Goal: Task Accomplishment & Management: Use online tool/utility

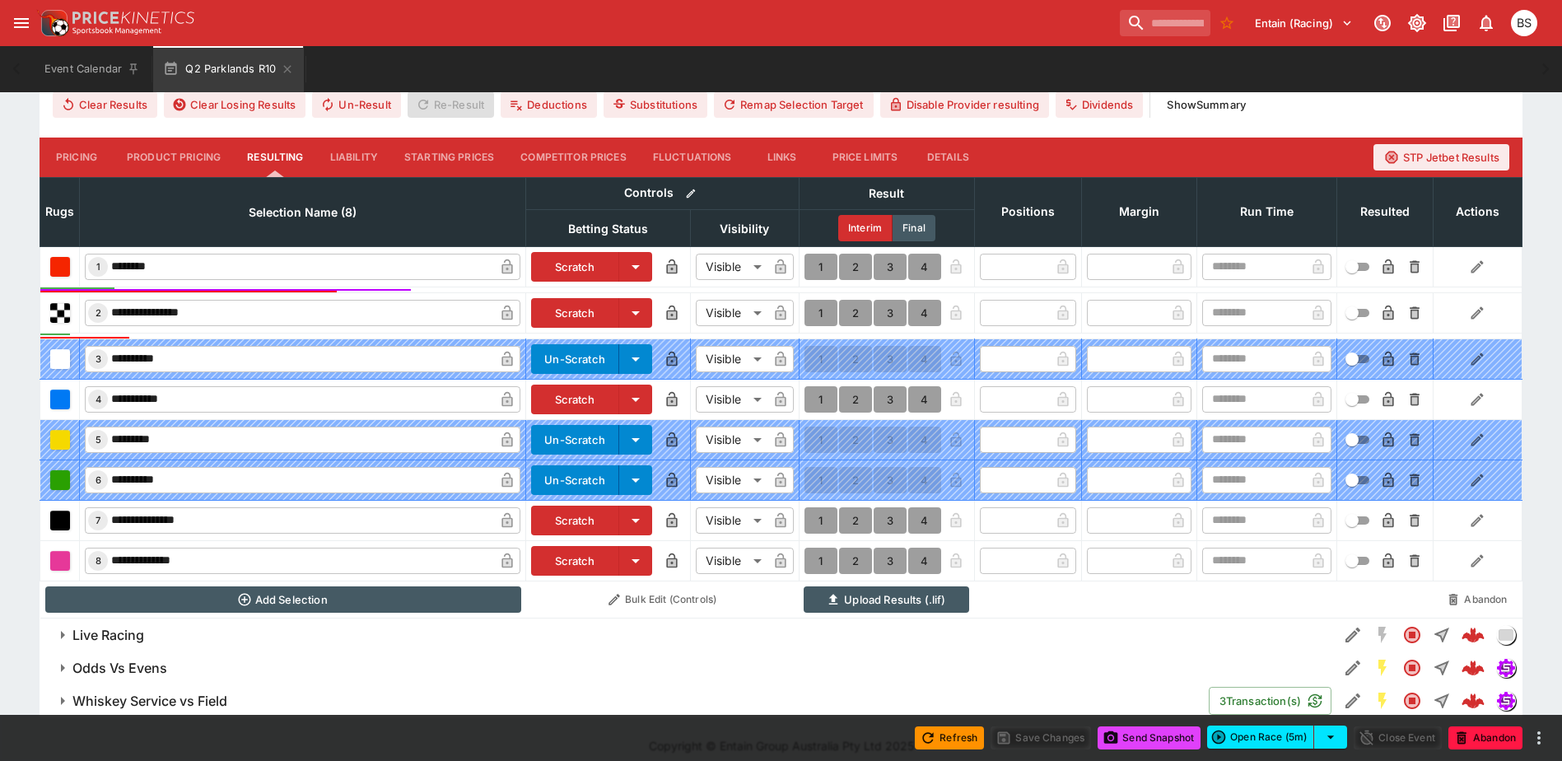
scroll to position [533, 0]
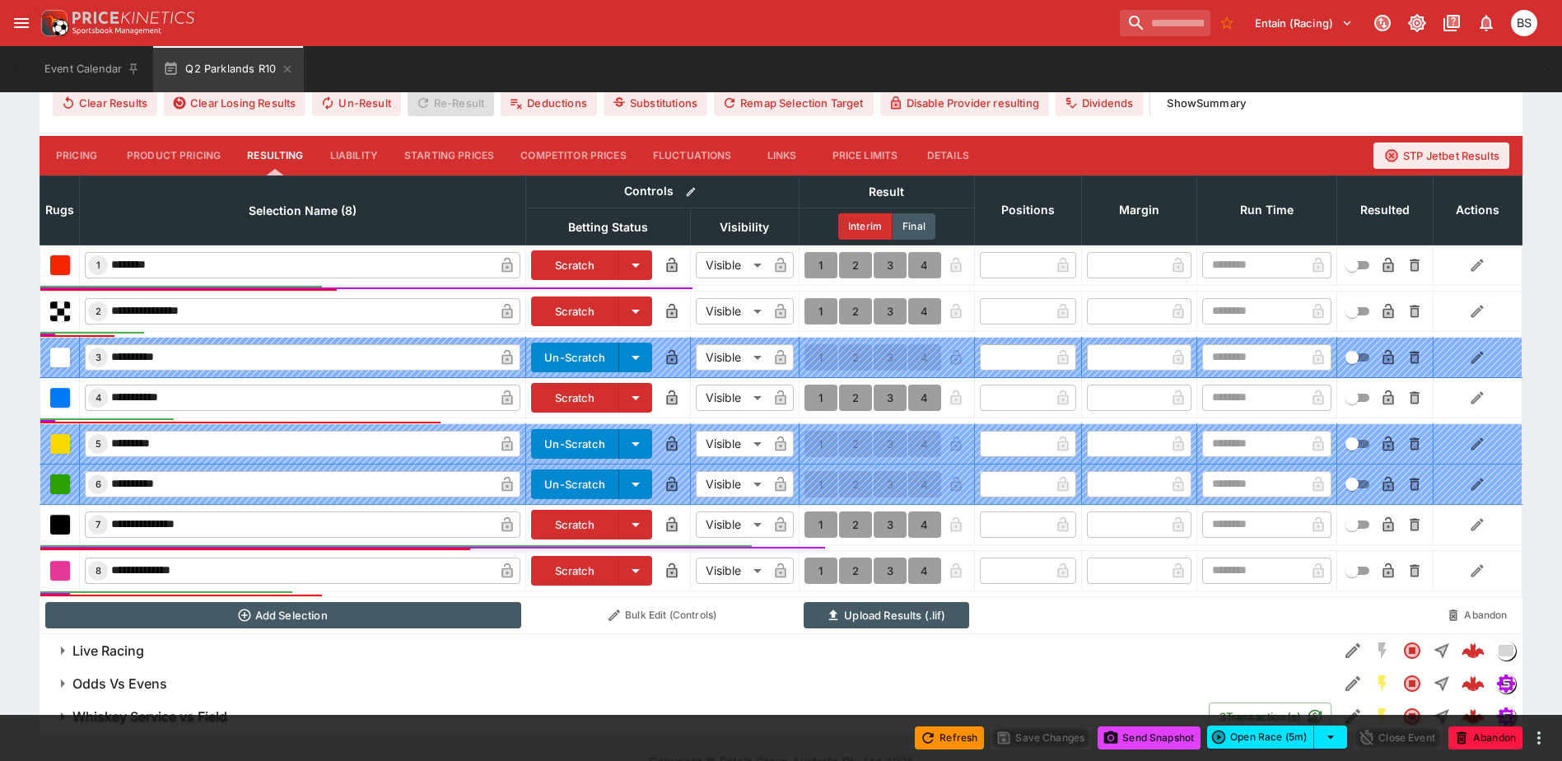
click at [818, 524] on button "1" at bounding box center [820, 524] width 33 height 26
type input "*"
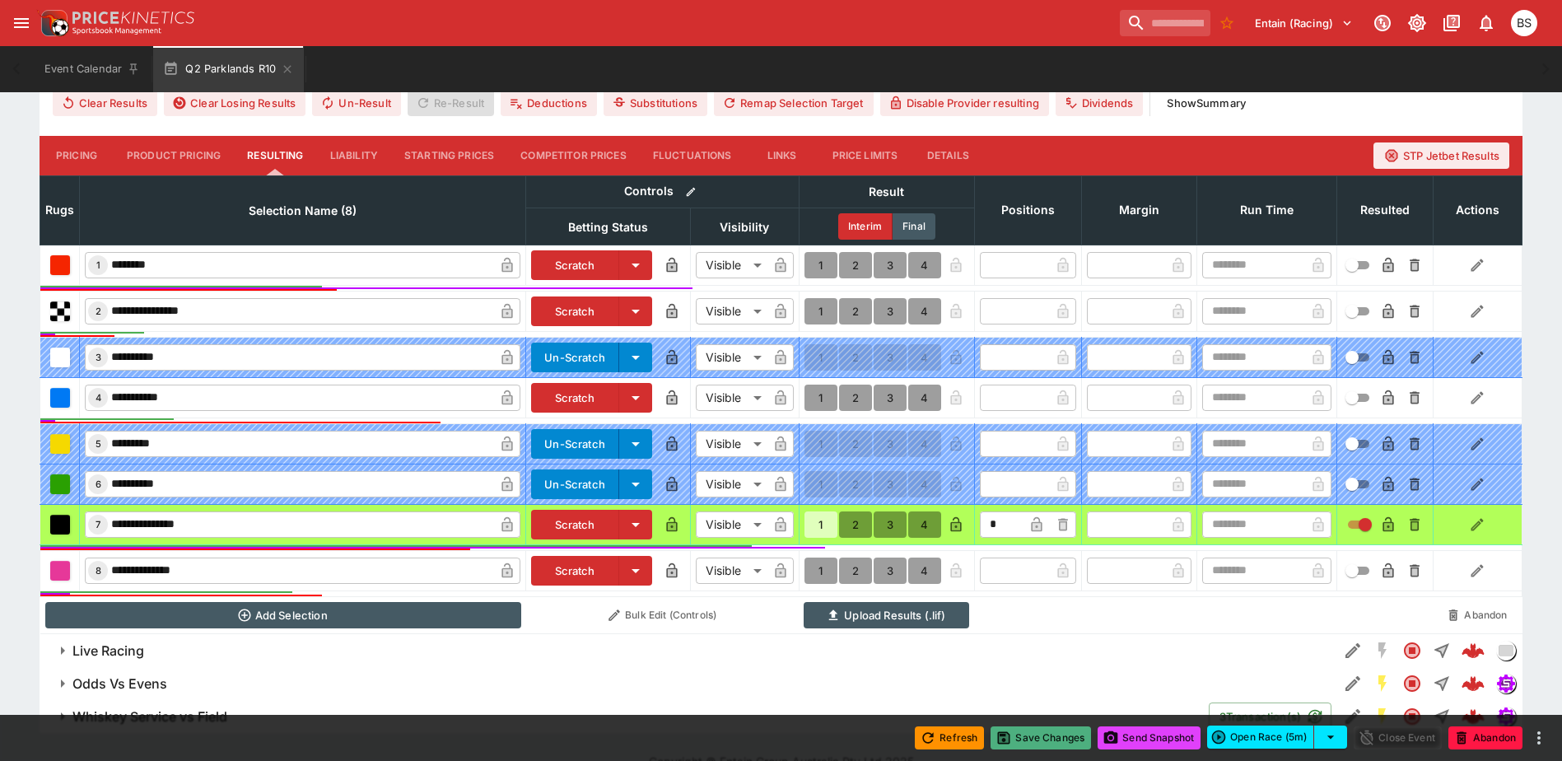
click at [1047, 736] on button "Save Changes" at bounding box center [1040, 737] width 100 height 23
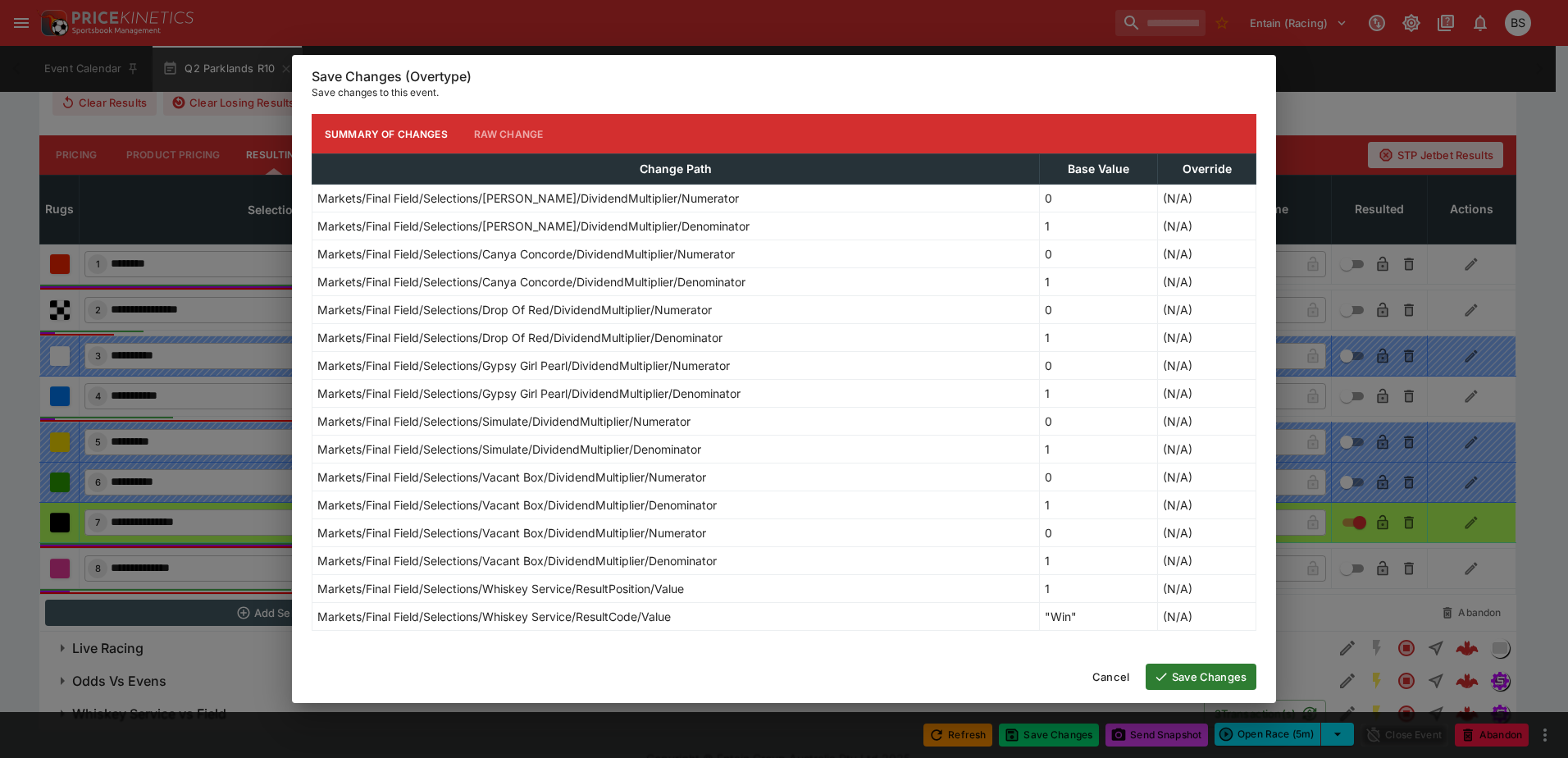
click at [1205, 673] on button "Save Changes" at bounding box center [1200, 676] width 111 height 26
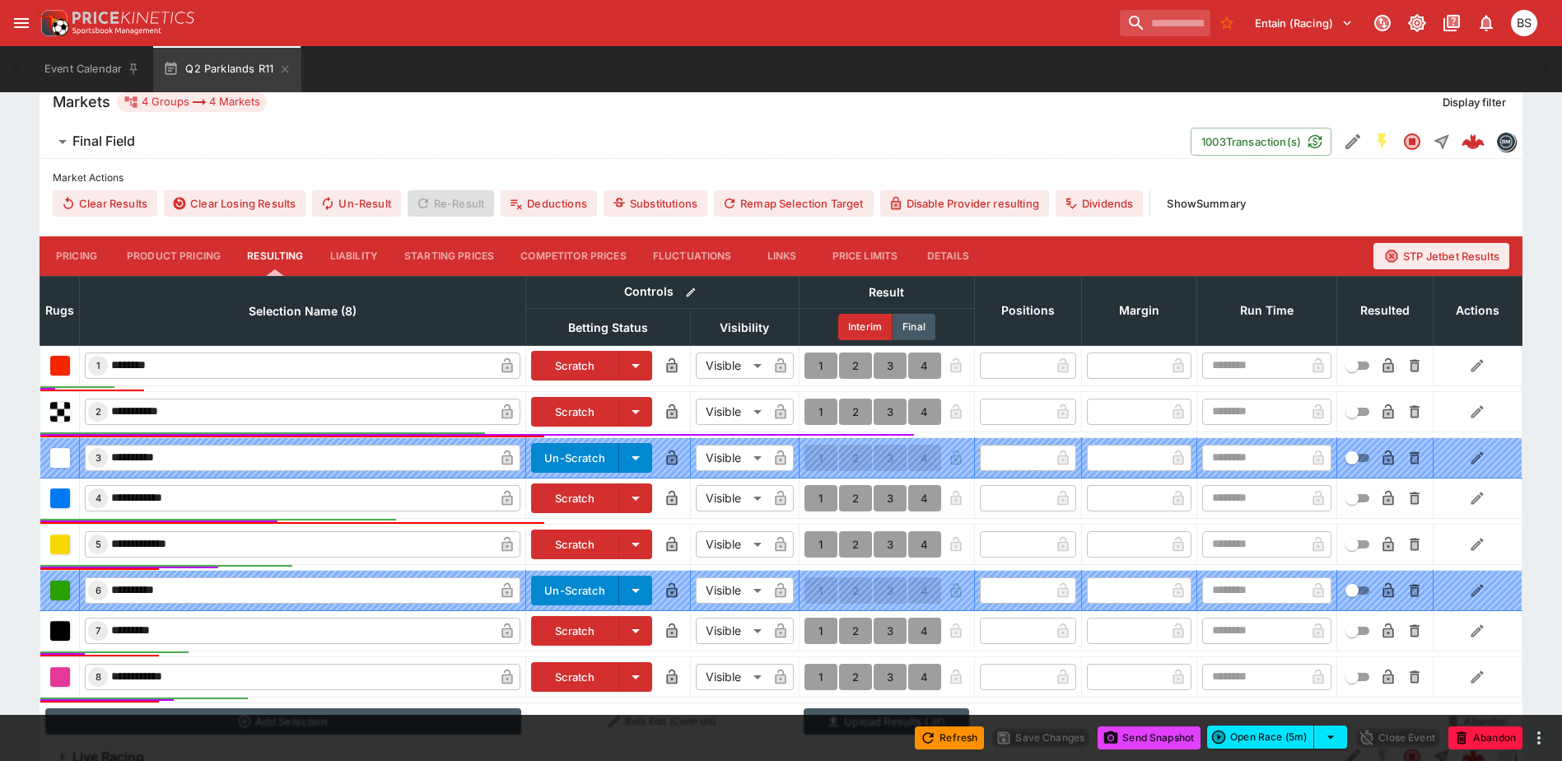
scroll to position [494, 0]
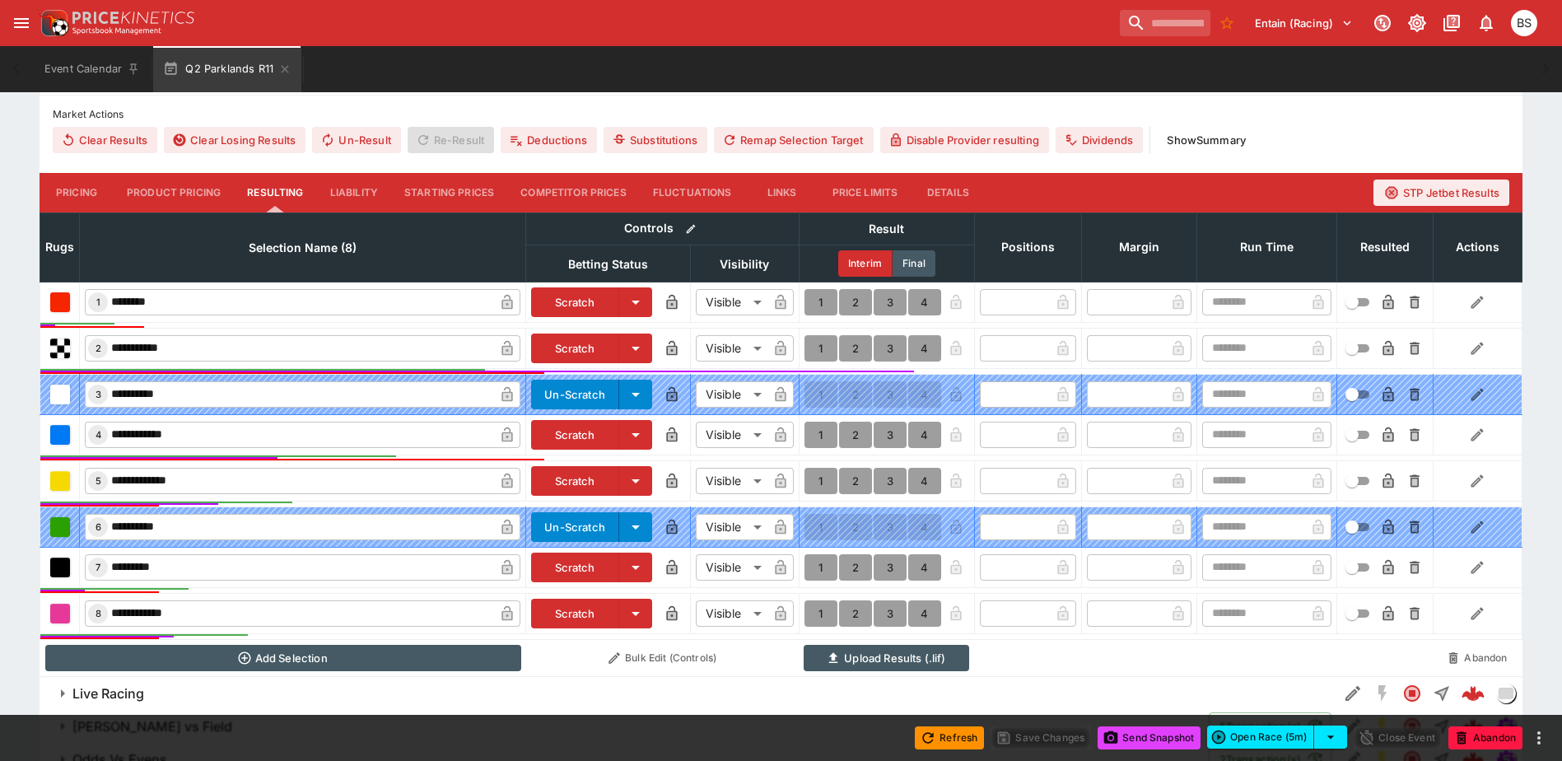
click at [823, 344] on button "1" at bounding box center [820, 348] width 33 height 26
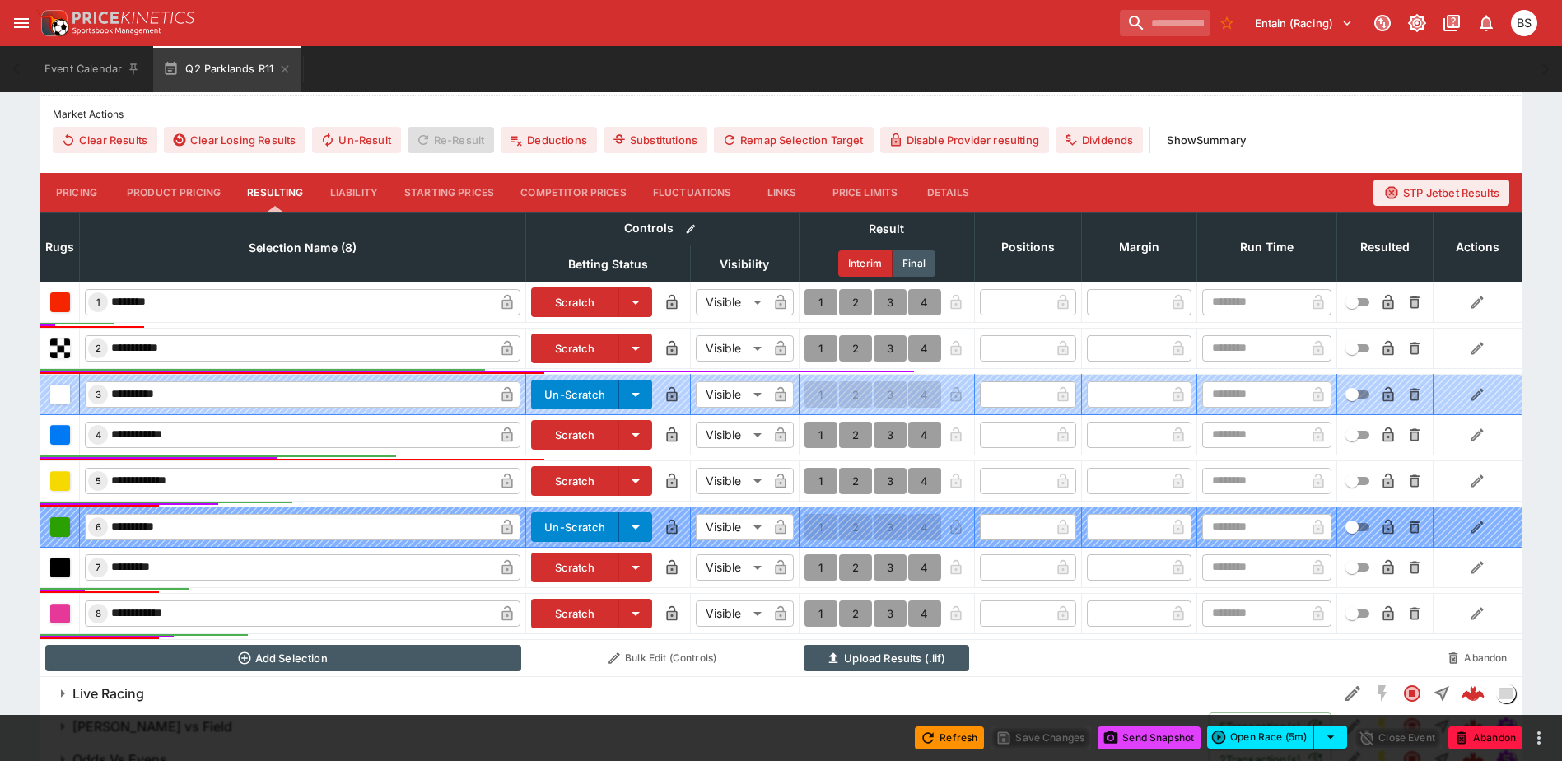
type input "*"
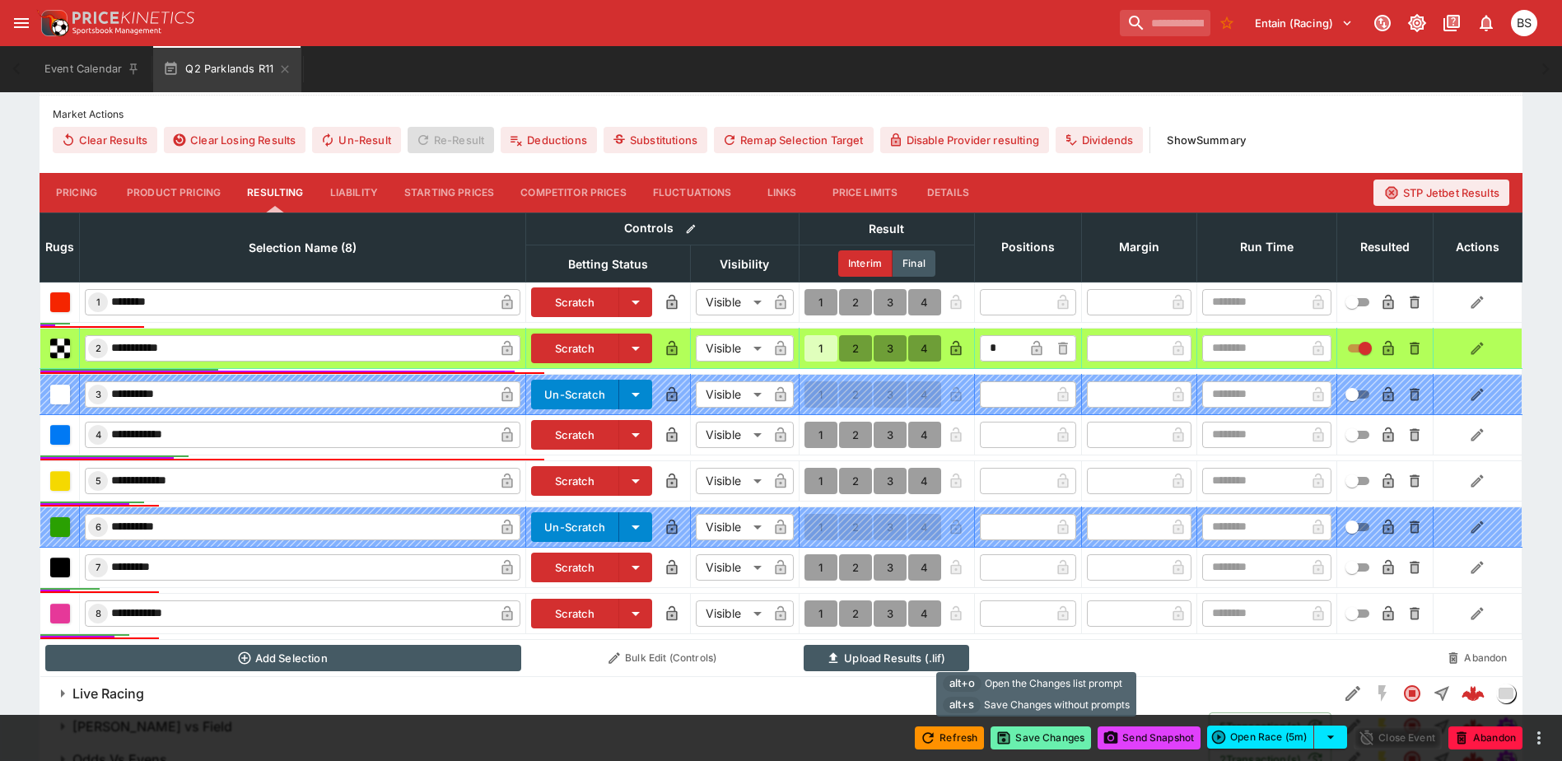
click at [1044, 738] on button "Save Changes" at bounding box center [1040, 737] width 100 height 23
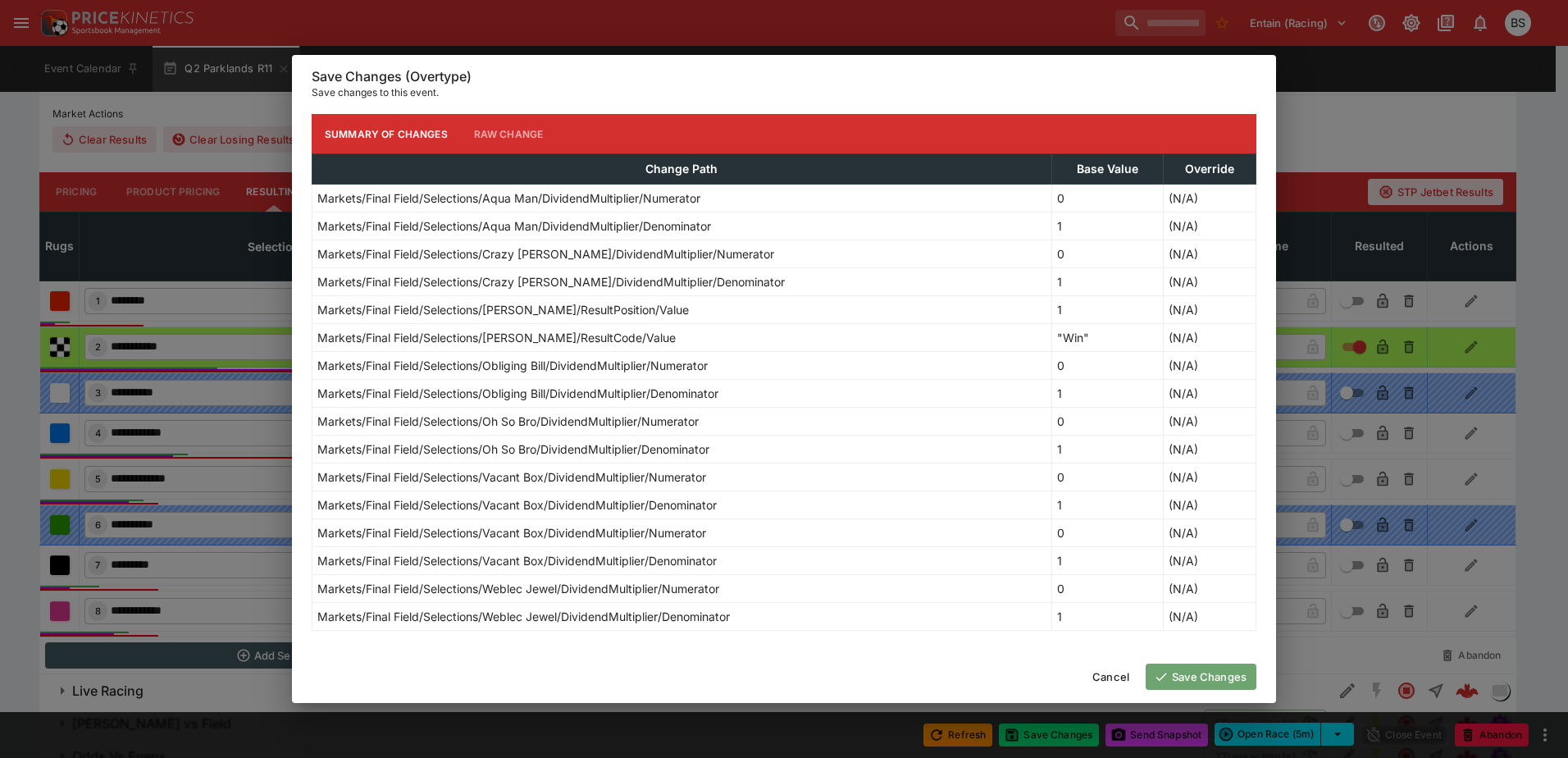
click at [1218, 675] on button "Save Changes" at bounding box center [1200, 676] width 111 height 26
